Goal: Find specific page/section: Find specific page/section

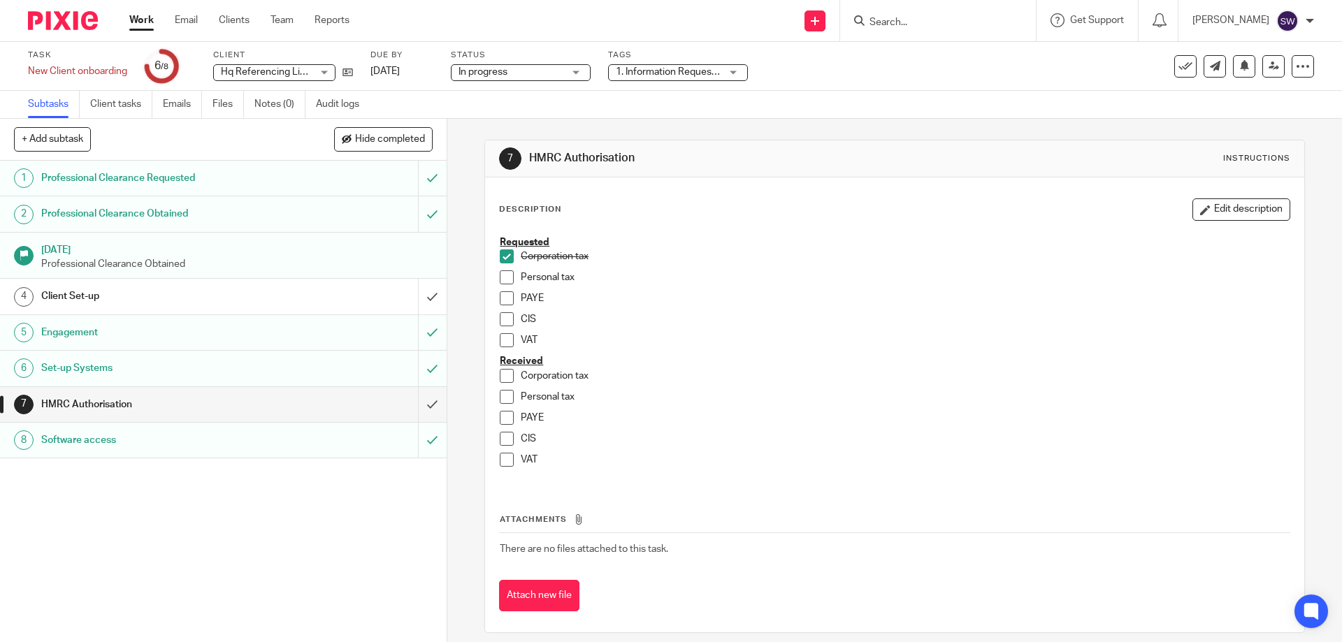
click at [914, 15] on form at bounding box center [942, 20] width 149 height 17
click at [917, 24] on input "Search" at bounding box center [931, 23] width 126 height 13
type input "tw"
click at [961, 47] on link at bounding box center [951, 54] width 173 height 21
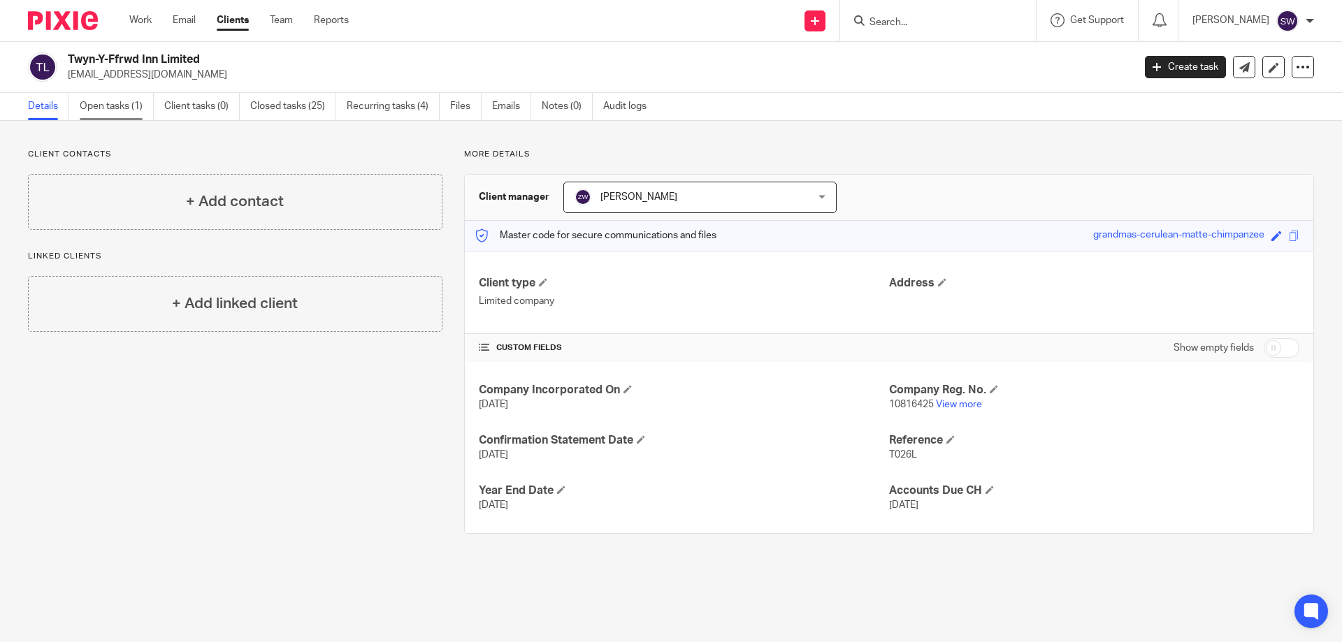
click at [109, 103] on link "Open tasks (1)" at bounding box center [117, 106] width 74 height 27
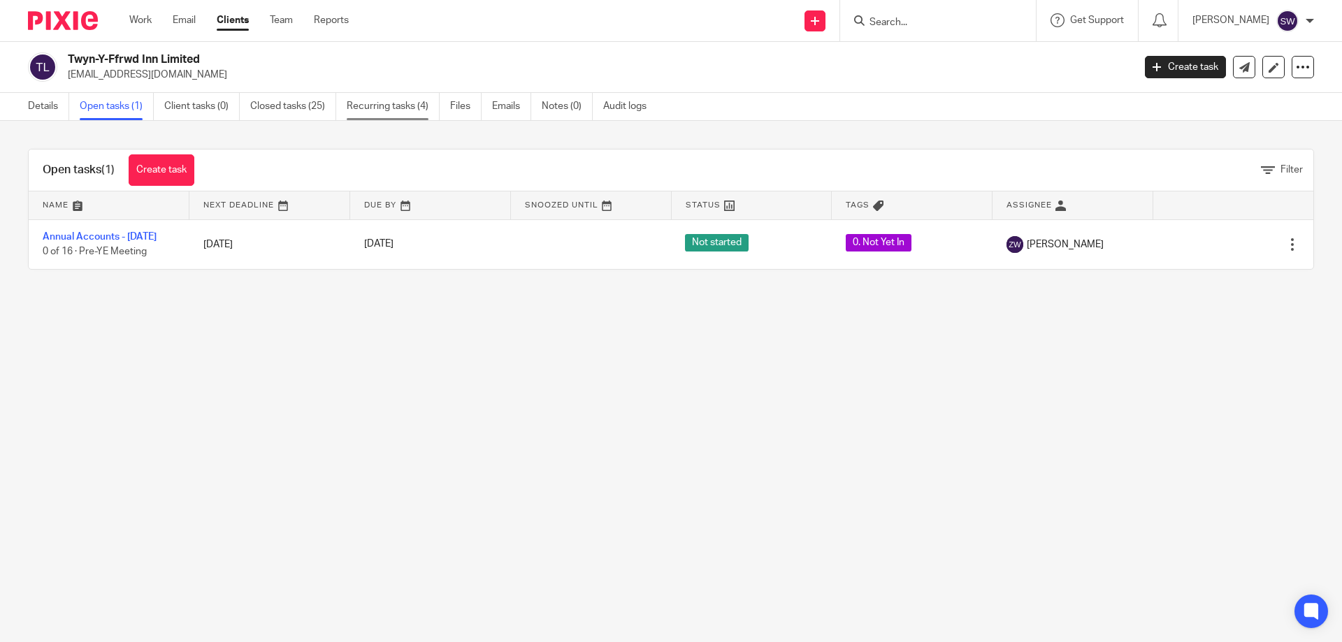
click at [393, 105] on link "Recurring tasks (4)" at bounding box center [393, 106] width 93 height 27
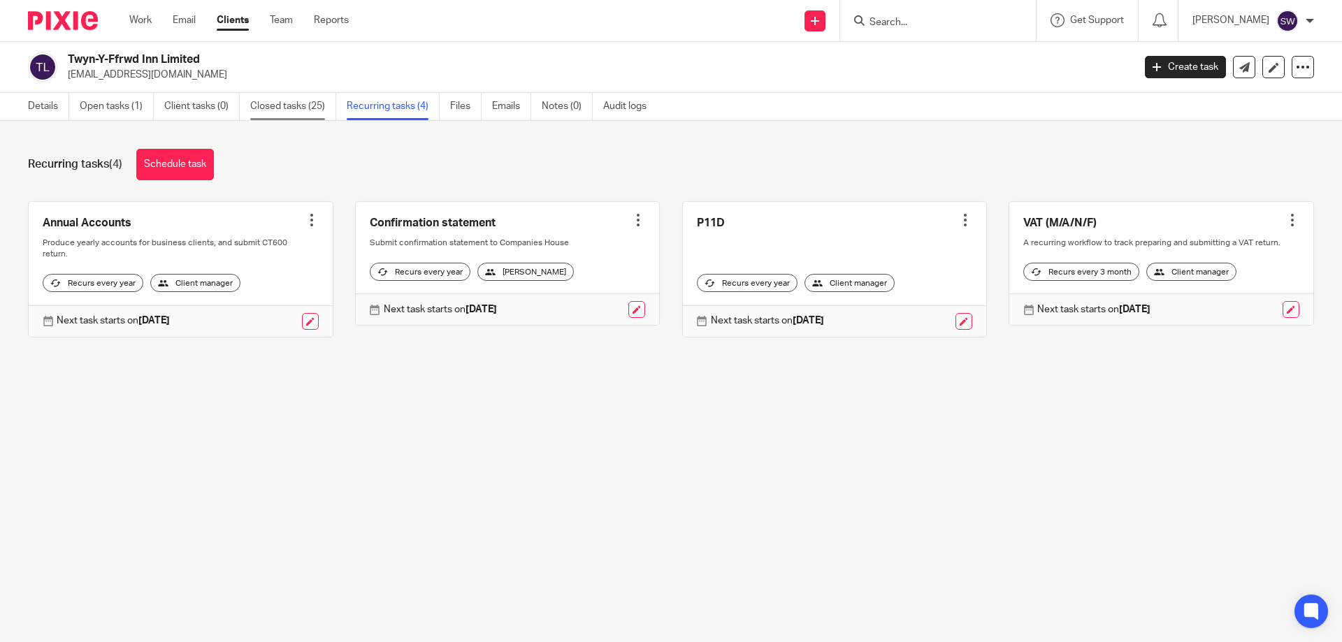
click at [292, 106] on link "Closed tasks (25)" at bounding box center [293, 106] width 86 height 27
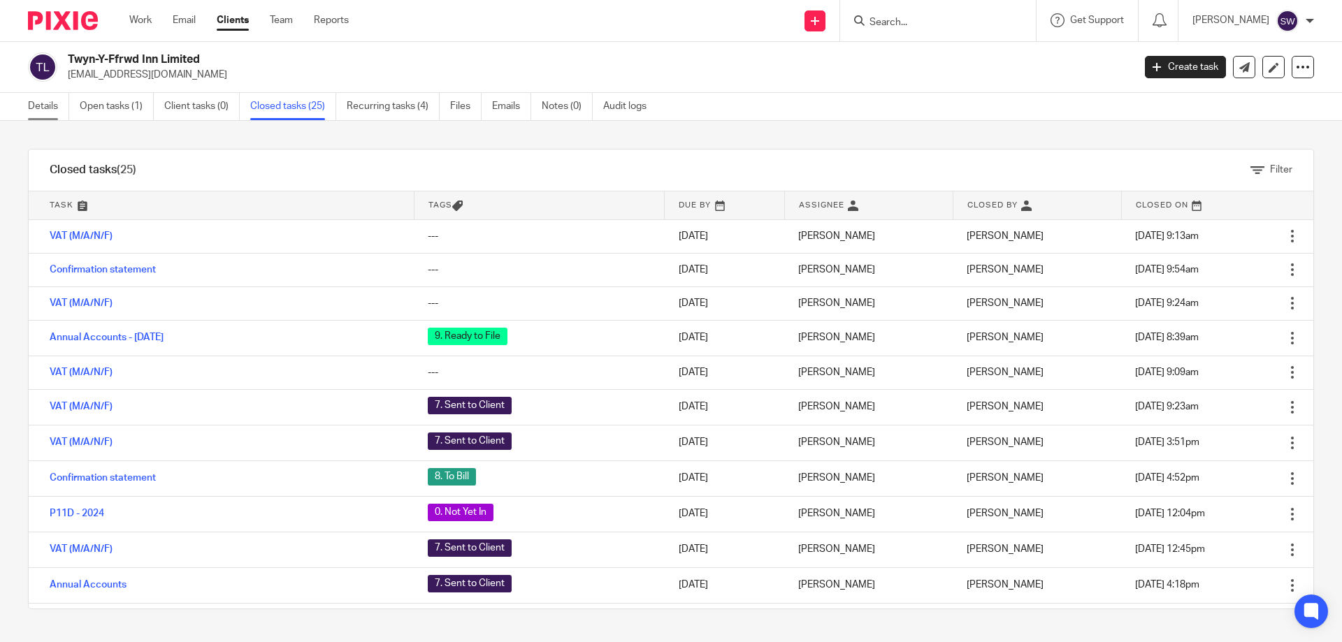
click at [53, 110] on link "Details" at bounding box center [48, 106] width 41 height 27
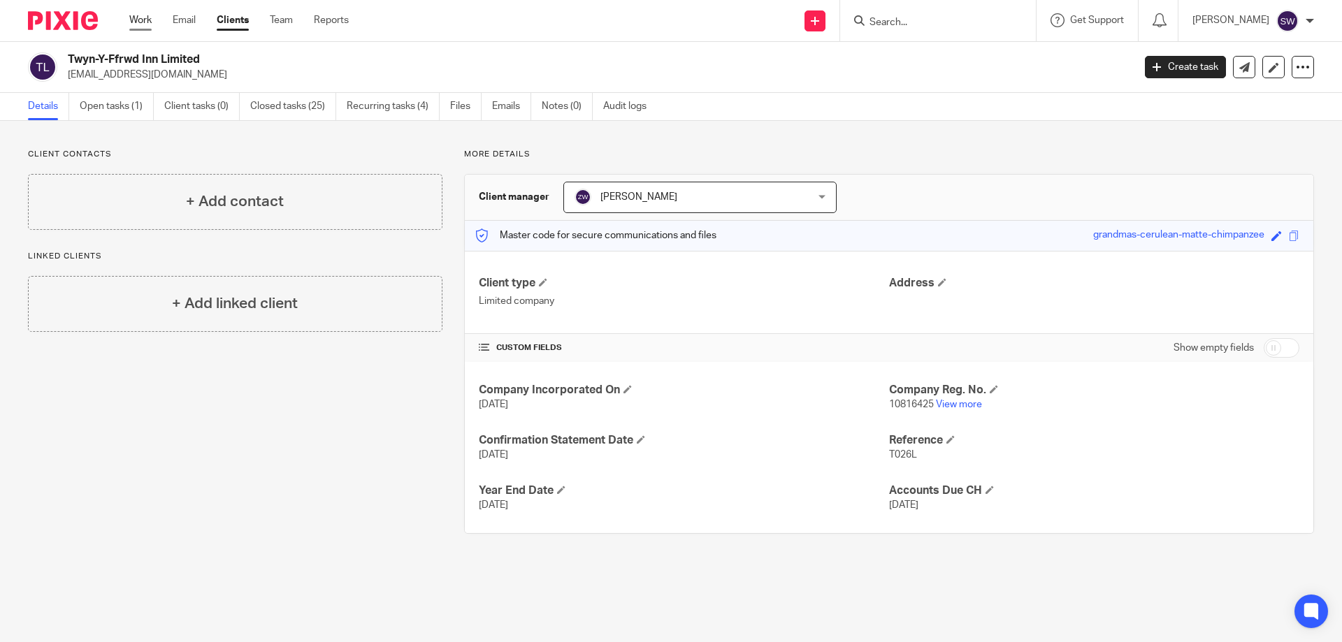
click at [130, 22] on link "Work" at bounding box center [140, 20] width 22 height 14
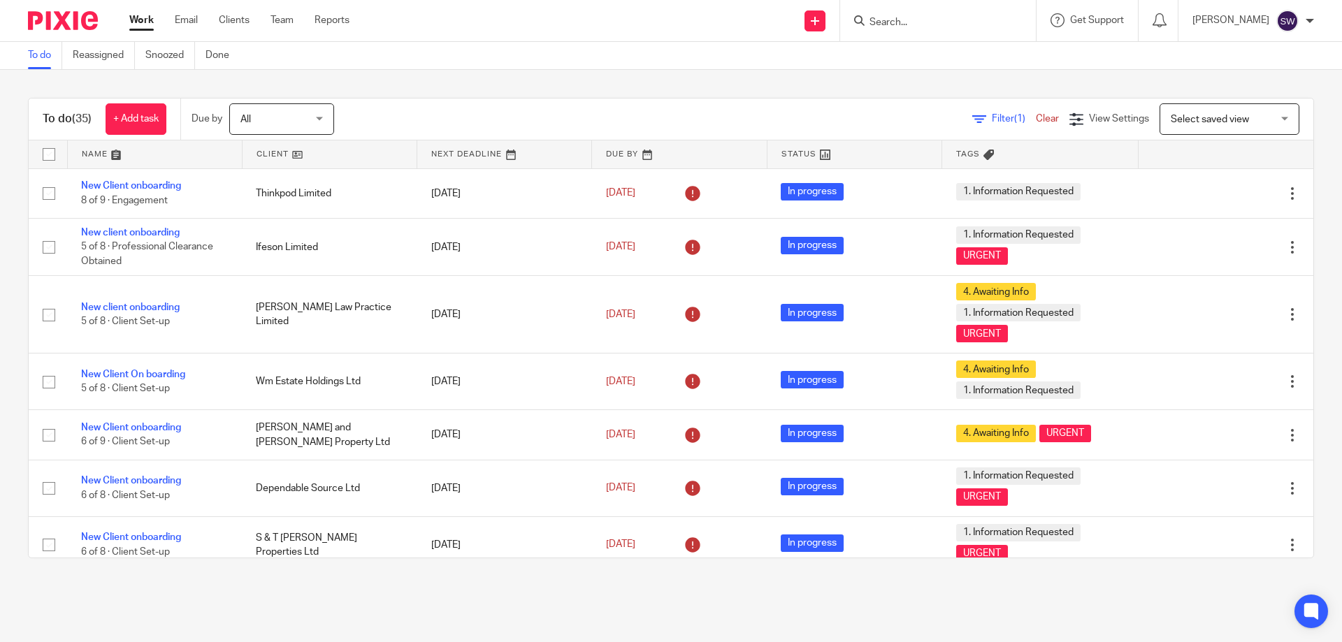
click at [928, 29] on form at bounding box center [942, 20] width 149 height 17
click at [926, 15] on form at bounding box center [942, 20] width 149 height 17
click at [914, 22] on input "Search" at bounding box center [931, 23] width 126 height 13
type input "twy"
click at [937, 50] on link at bounding box center [951, 54] width 173 height 21
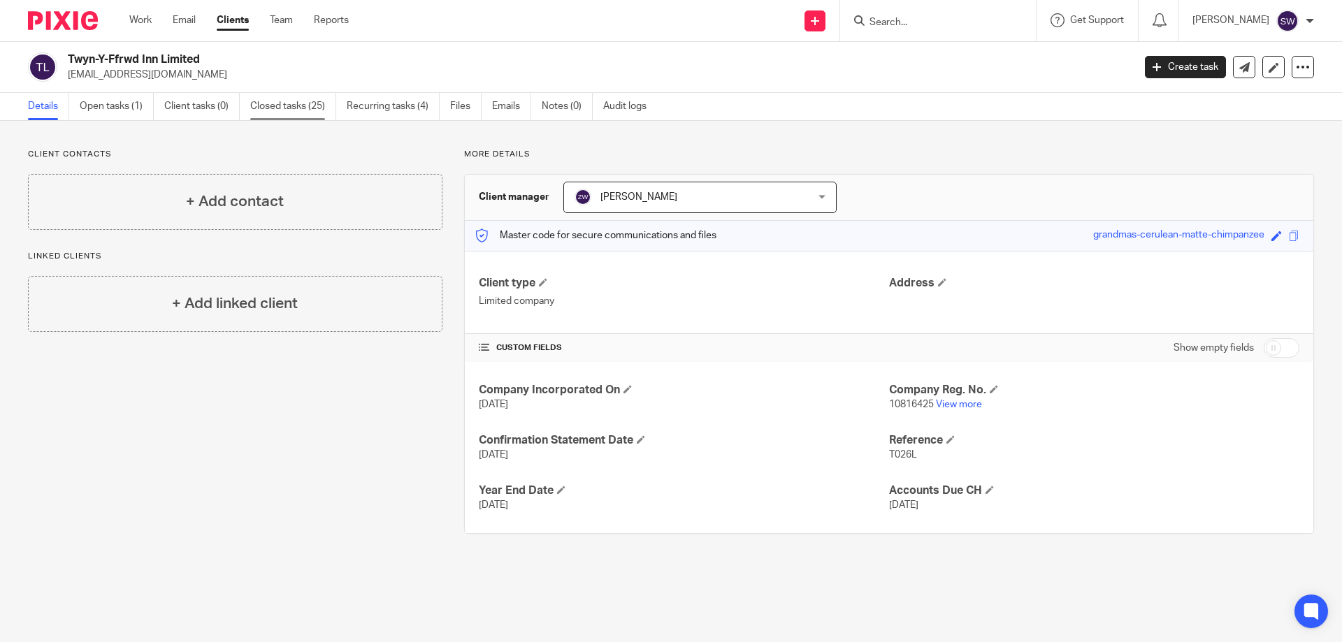
click at [297, 104] on link "Closed tasks (25)" at bounding box center [293, 106] width 86 height 27
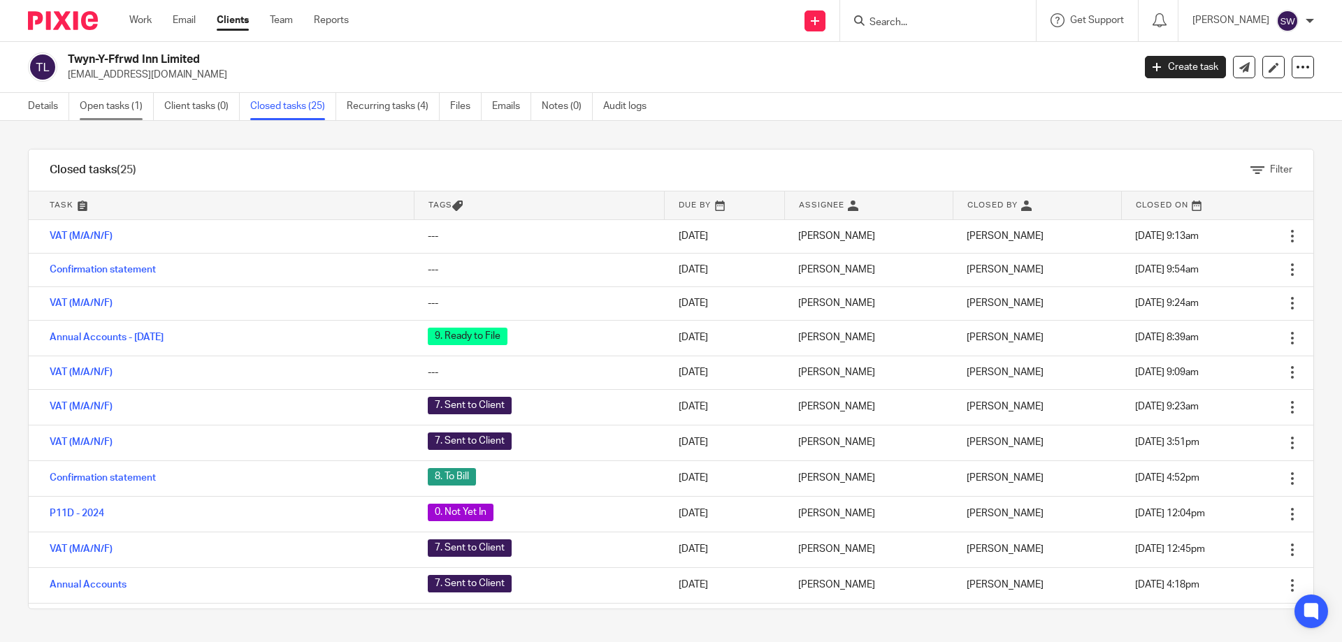
click at [127, 106] on link "Open tasks (1)" at bounding box center [117, 106] width 74 height 27
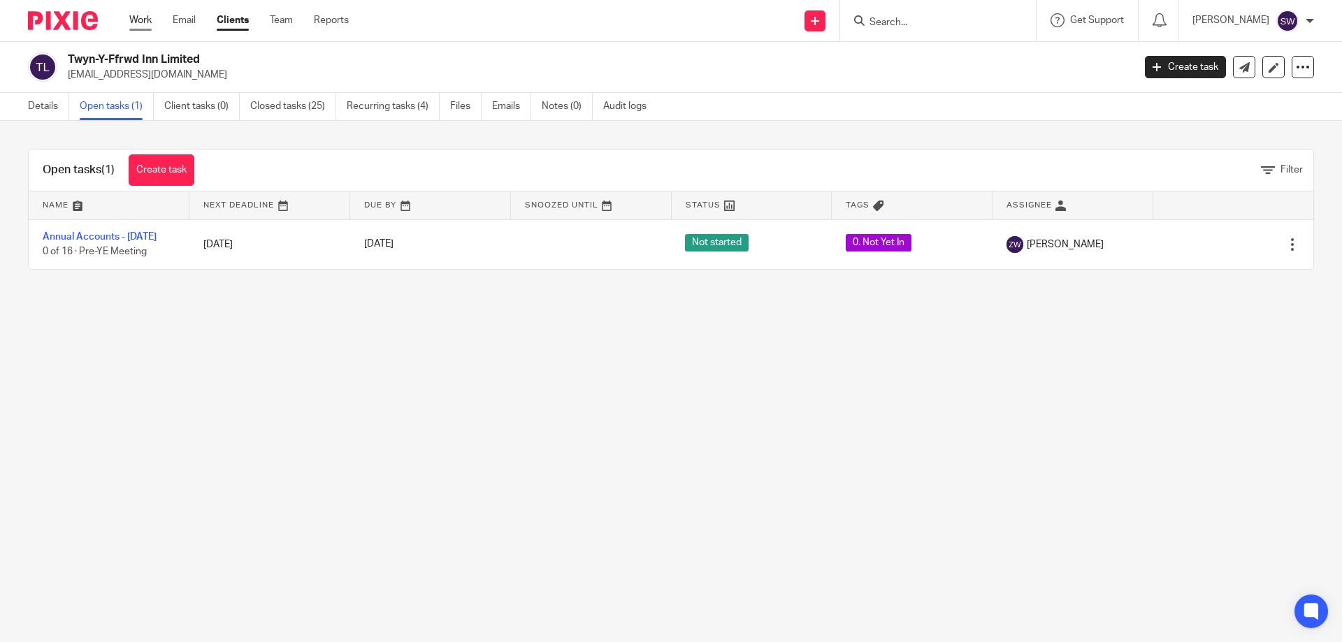
click at [140, 27] on link "Work" at bounding box center [140, 20] width 22 height 14
